Goal: Task Accomplishment & Management: Use online tool/utility

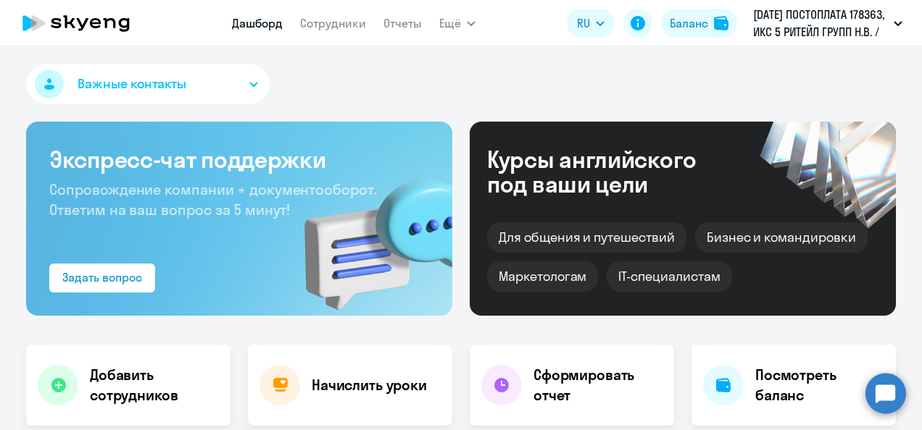
select select "30"
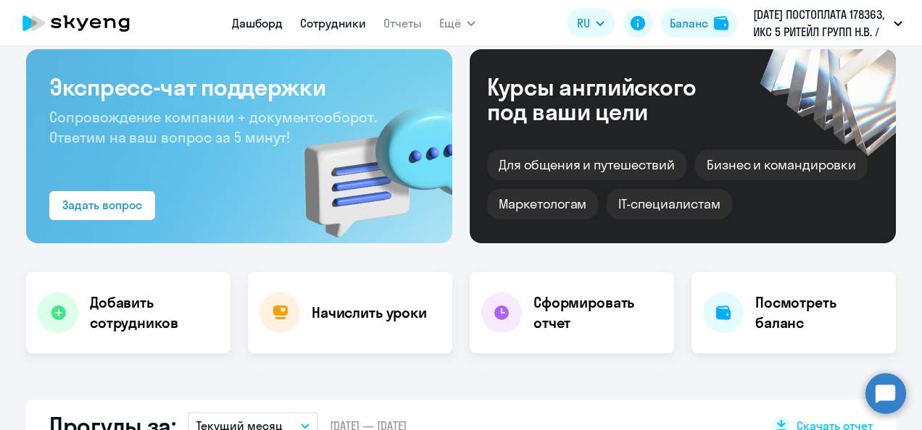
click at [322, 19] on link "Сотрудники" at bounding box center [333, 23] width 66 height 14
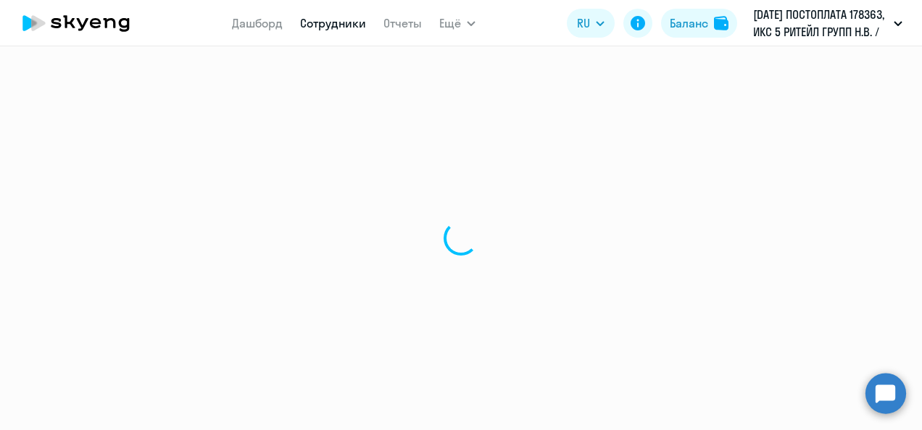
select select "30"
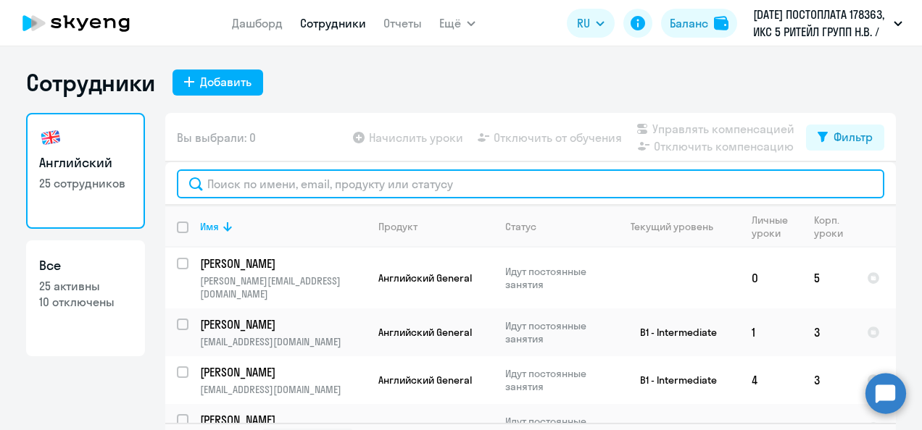
click at [344, 185] on input "text" at bounding box center [530, 184] width 707 height 29
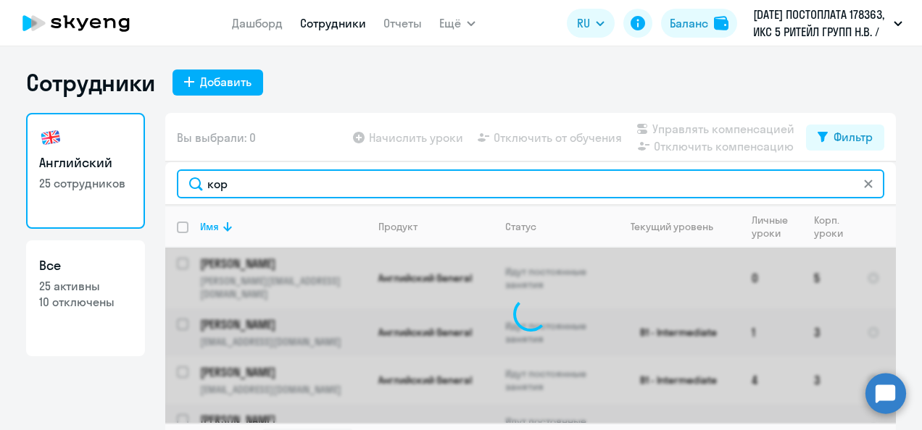
type input "коря"
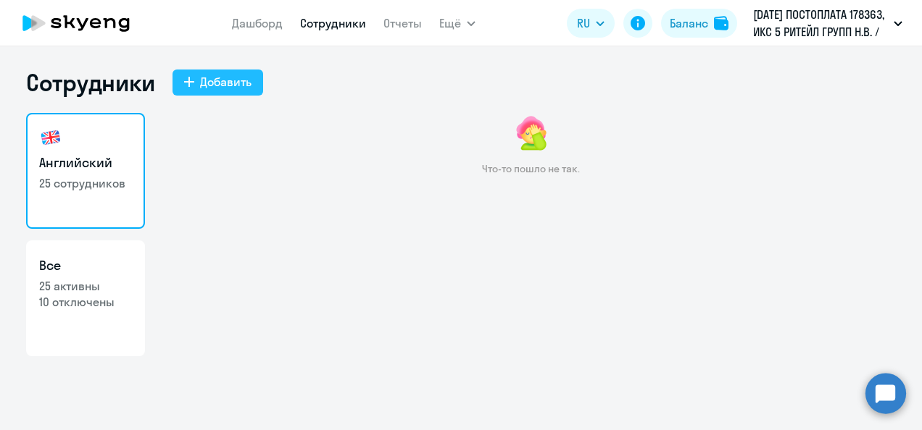
click at [223, 74] on div "Добавить" at bounding box center [225, 81] width 51 height 17
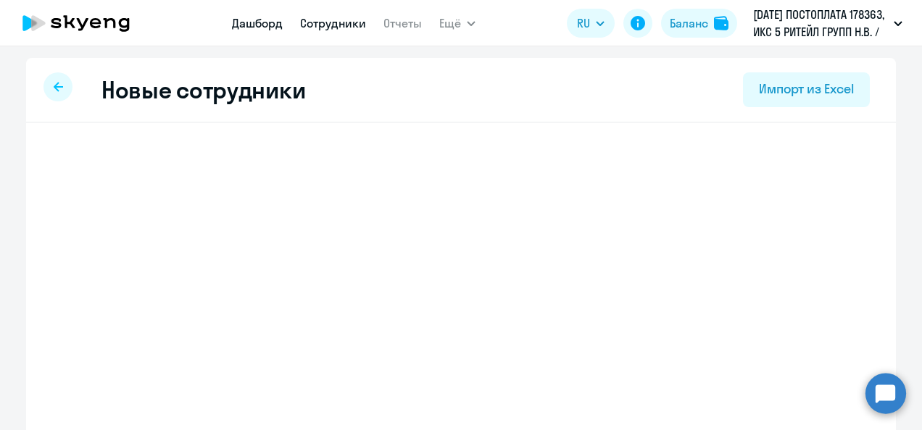
select select "english_adult_not_native_speaker"
select select "3"
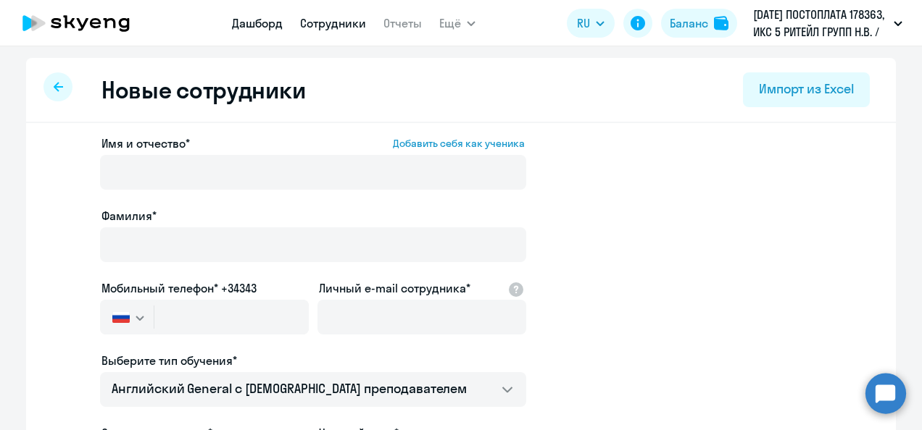
click at [279, 23] on link "Дашборд" at bounding box center [257, 23] width 51 height 14
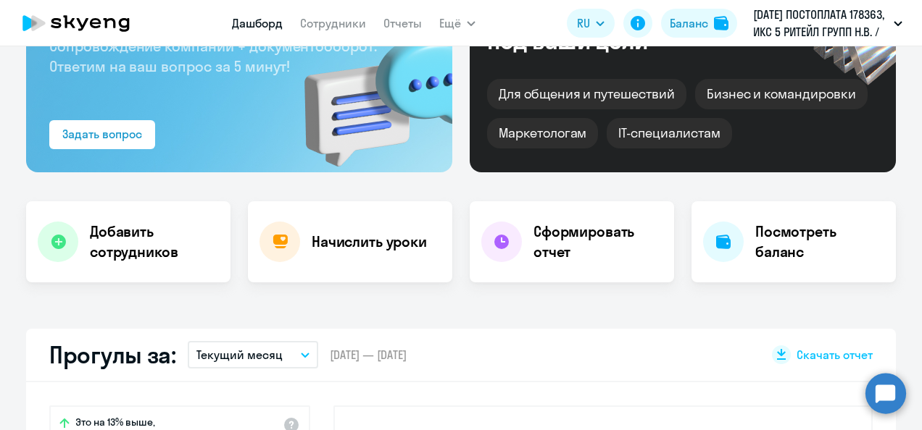
scroll to position [145, 0]
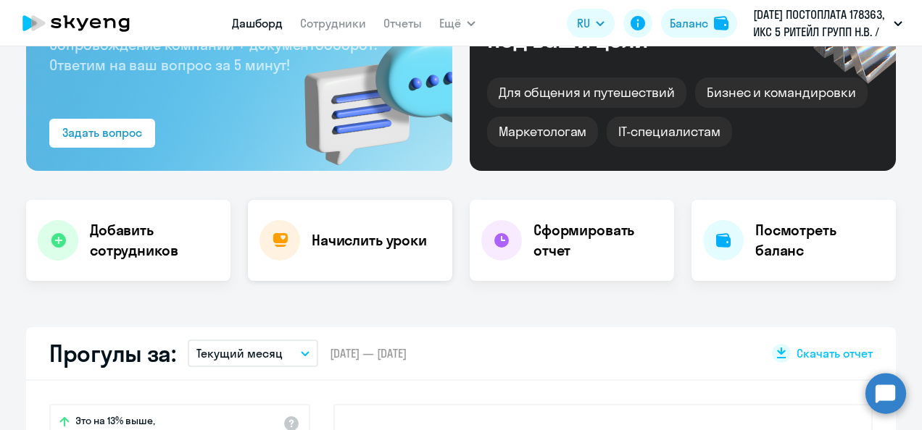
select select "30"
click at [365, 235] on h4 "Начислить уроки" at bounding box center [369, 240] width 115 height 20
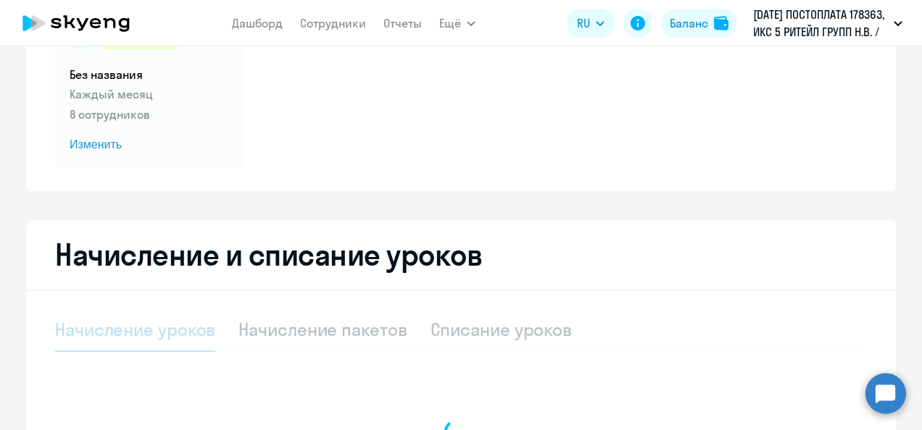
select select "10"
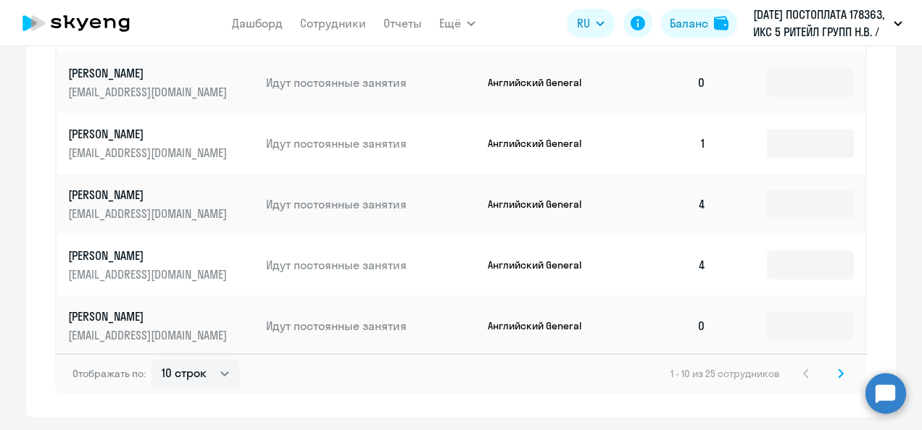
scroll to position [996, 0]
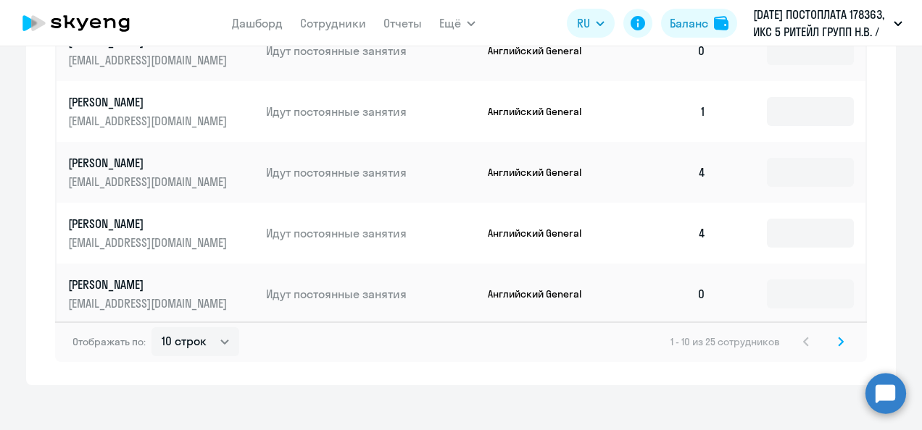
click at [838, 337] on icon at bounding box center [841, 342] width 6 height 10
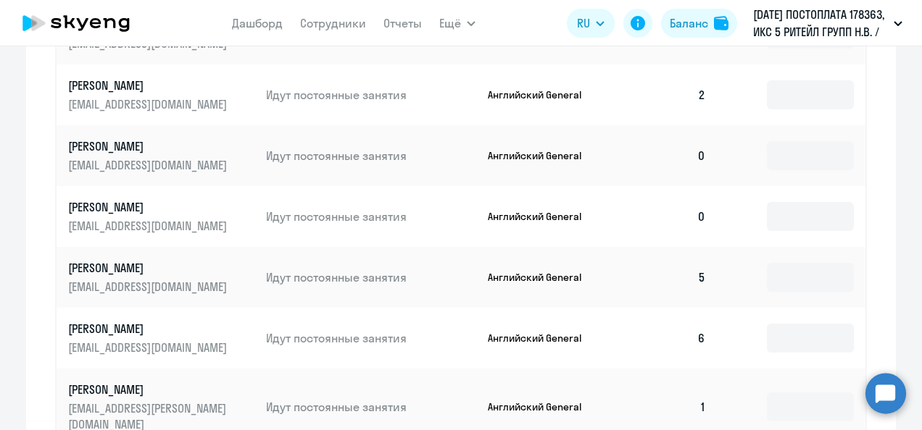
scroll to position [706, 0]
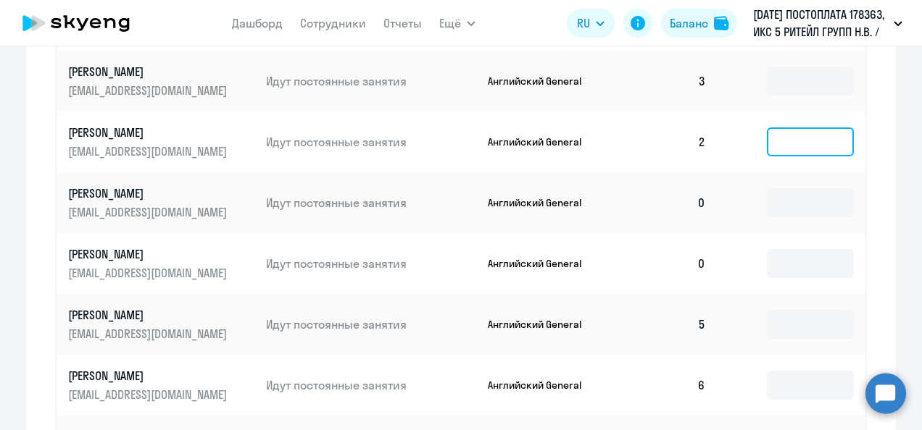
click at [796, 141] on input at bounding box center [810, 142] width 87 height 29
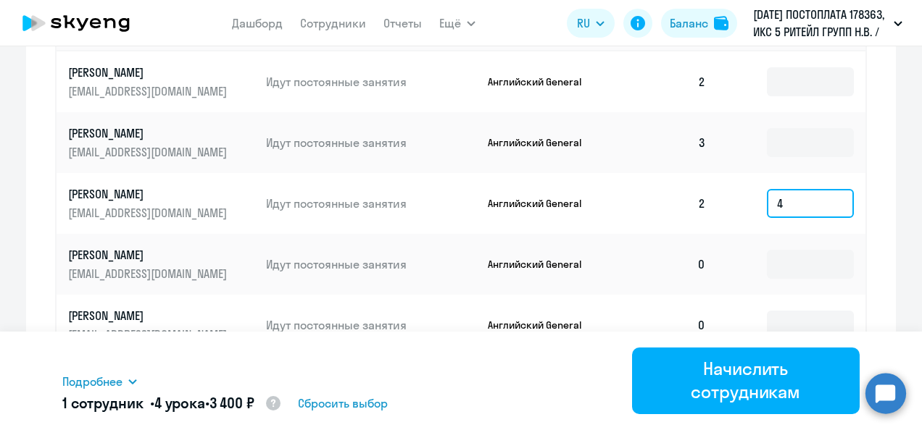
scroll to position [561, 0]
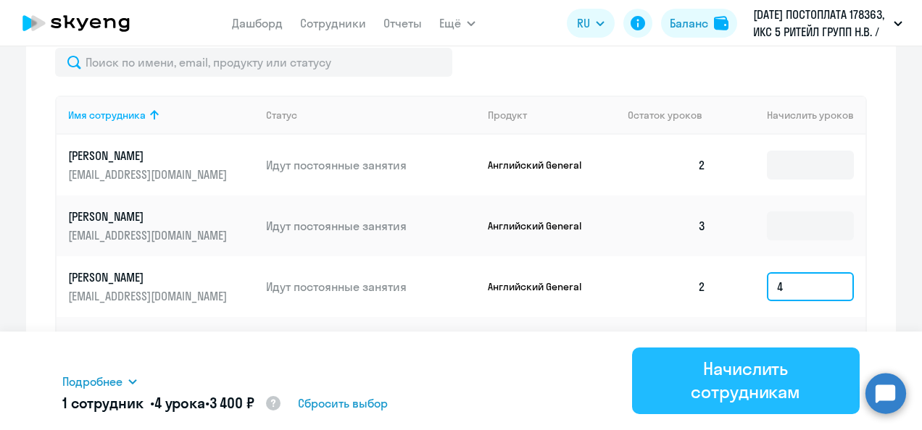
type input "4"
click at [714, 383] on div "Начислить сотрудникам" at bounding box center [746, 380] width 188 height 46
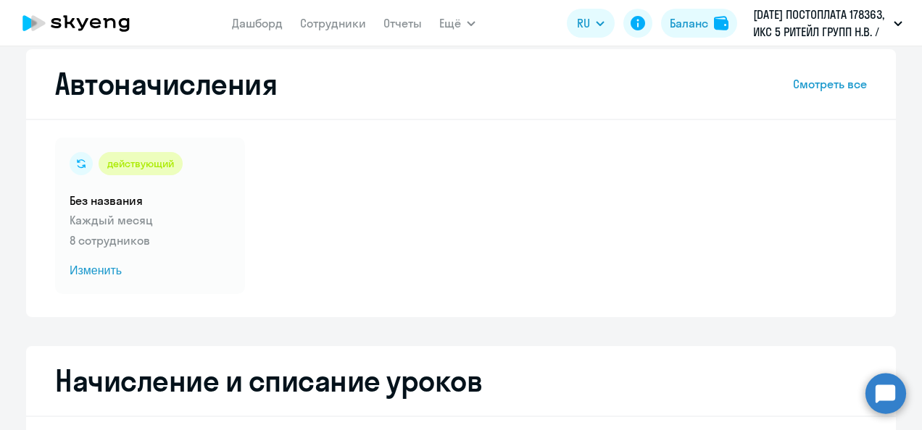
scroll to position [0, 0]
